Goal: Complete application form

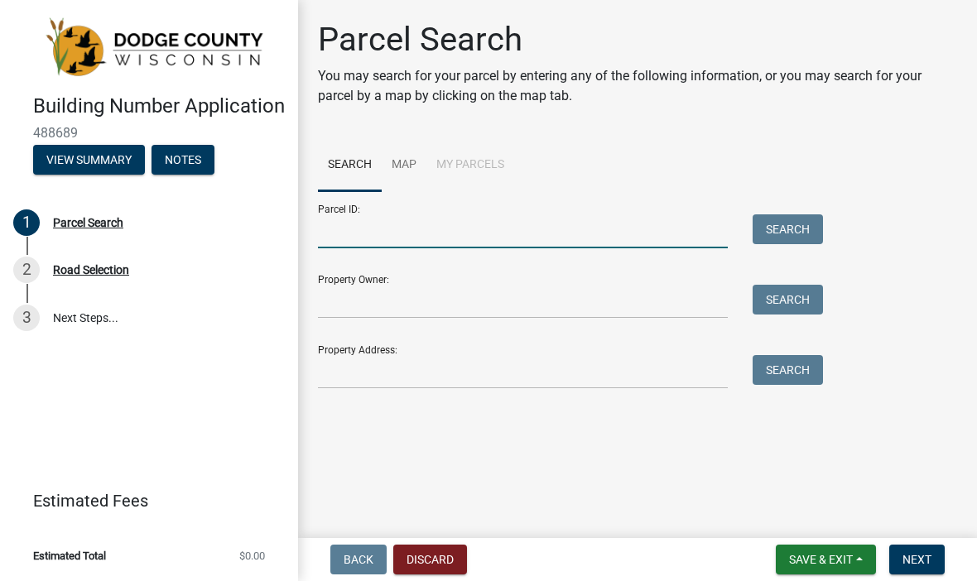
click at [350, 225] on input "Parcel ID:" at bounding box center [523, 231] width 410 height 34
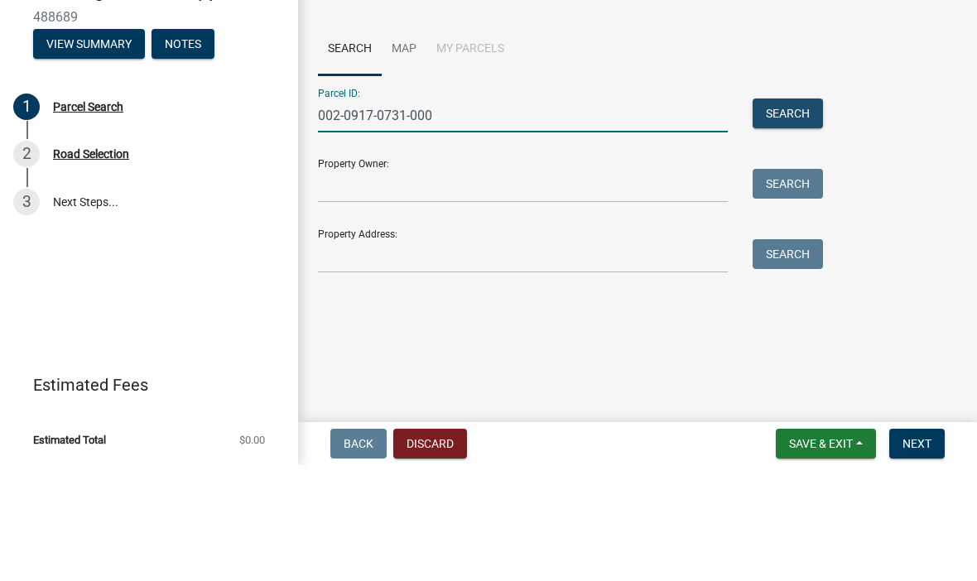
type input "002-0917-0731-000"
click at [794, 214] on button "Search" at bounding box center [787, 229] width 70 height 30
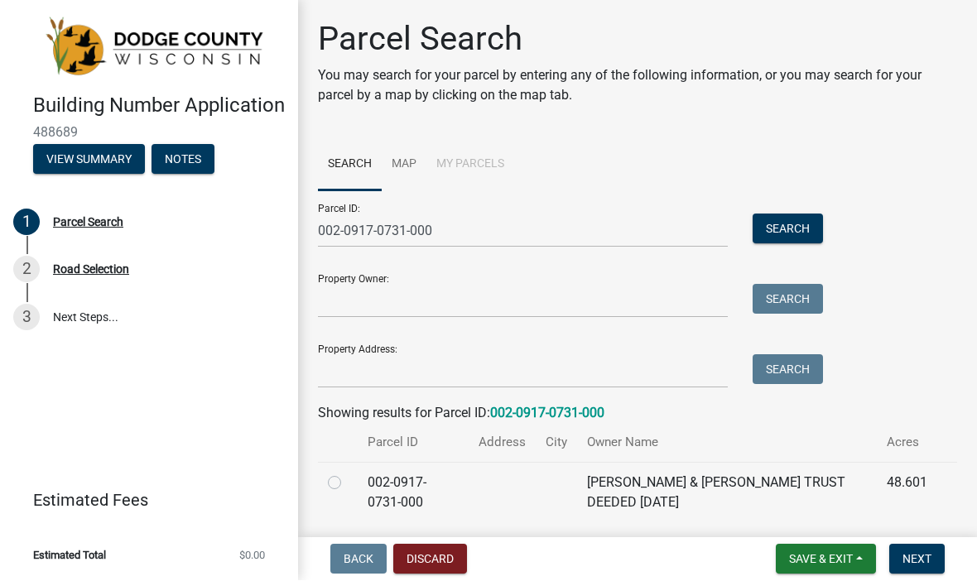
click at [793, 230] on button "Search" at bounding box center [787, 229] width 70 height 30
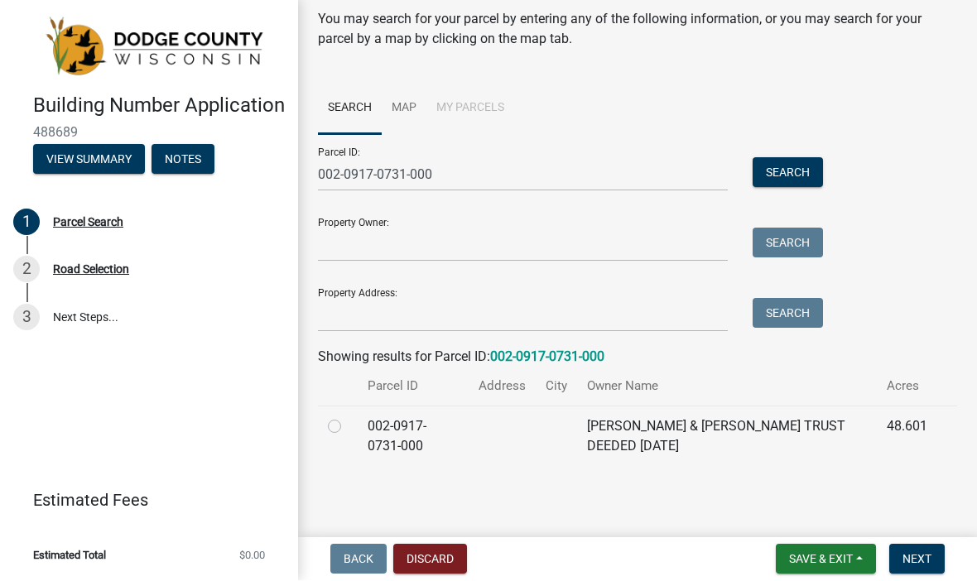
scroll to position [55, 0]
click at [348, 418] on label at bounding box center [348, 418] width 0 height 0
click at [348, 429] on input "radio" at bounding box center [353, 423] width 11 height 11
radio input "true"
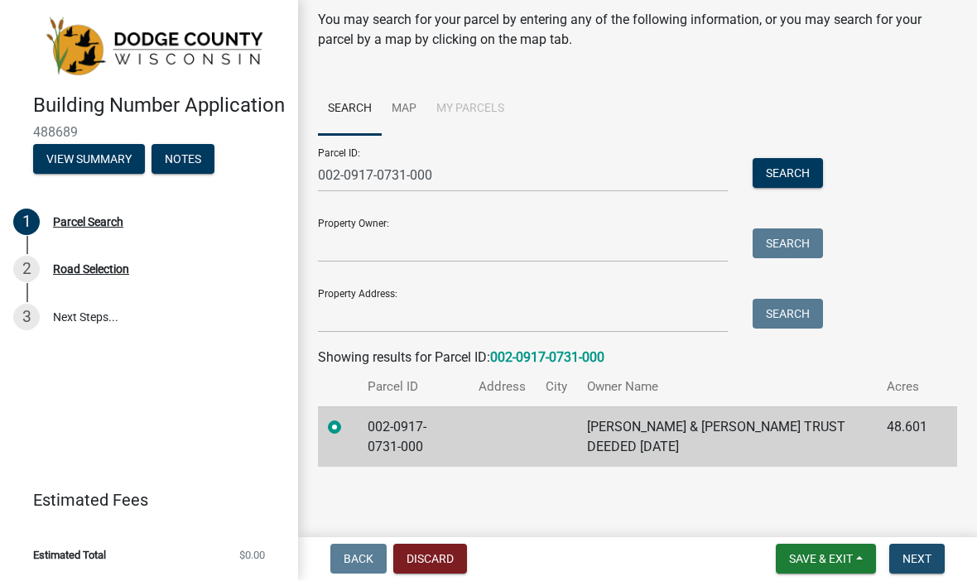
click at [924, 555] on span "Next" at bounding box center [916, 559] width 29 height 13
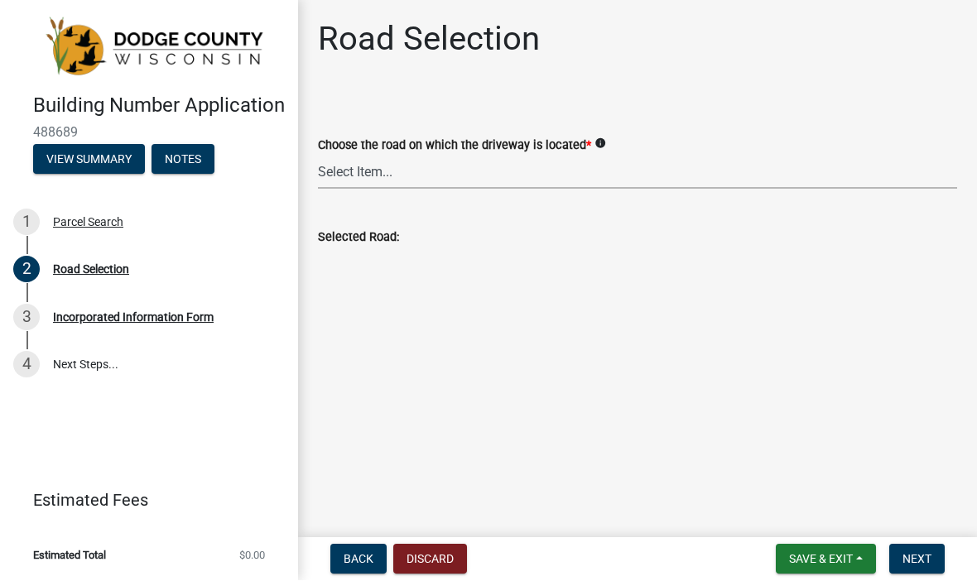
click at [349, 177] on select "Select Item... 100-YARD [PERSON_NAME][GEOGRAPHIC_DATA][PERSON_NAME][US_STATE][P…" at bounding box center [637, 173] width 639 height 34
select select "c72d507c-de97-4ec2-80a1-38c5eacb8172"
click at [922, 556] on span "Next" at bounding box center [916, 559] width 29 height 13
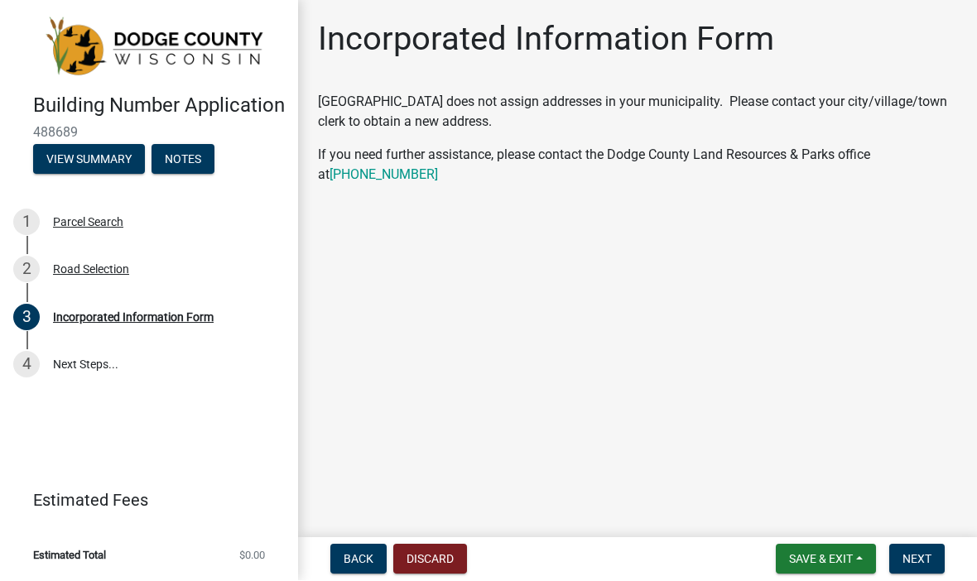
click at [360, 557] on span "Back" at bounding box center [358, 559] width 30 height 13
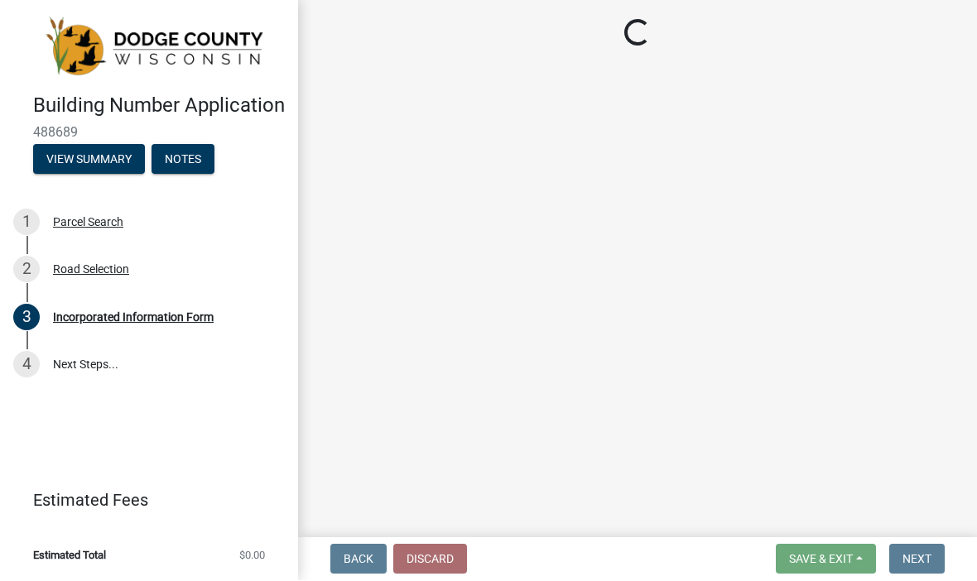
select select "c72d507c-de97-4ec2-80a1-38c5eacb8172"
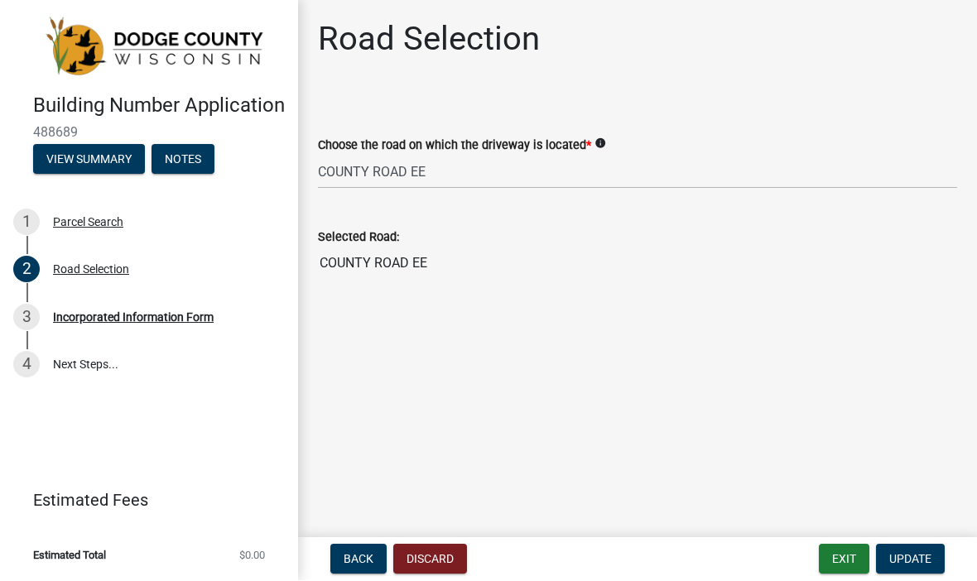
click at [335, 568] on button "Back" at bounding box center [358, 560] width 56 height 30
